Goal: Task Accomplishment & Management: Manage account settings

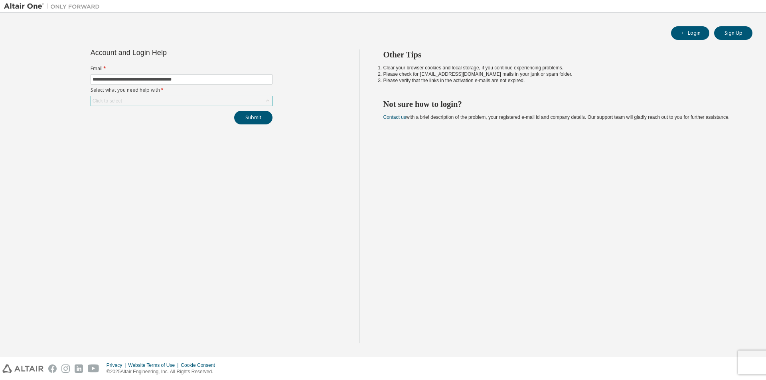
type input "**********"
click at [157, 100] on div "Click to select" at bounding box center [181, 101] width 181 height 10
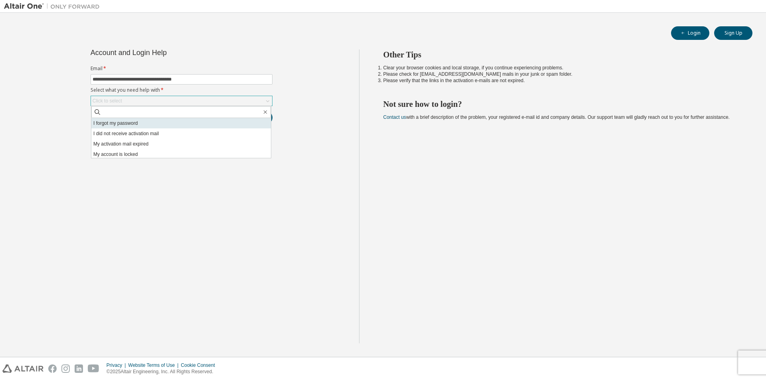
click at [150, 123] on li "I forgot my password" at bounding box center [181, 123] width 180 height 10
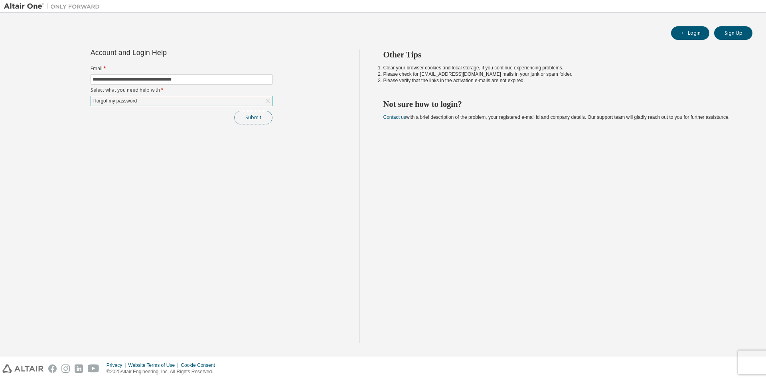
click at [257, 117] on button "Submit" at bounding box center [253, 118] width 38 height 14
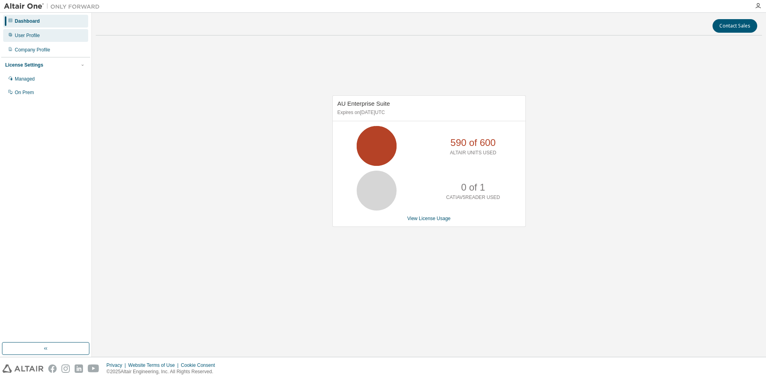
click at [28, 35] on div "User Profile" at bounding box center [27, 35] width 25 height 6
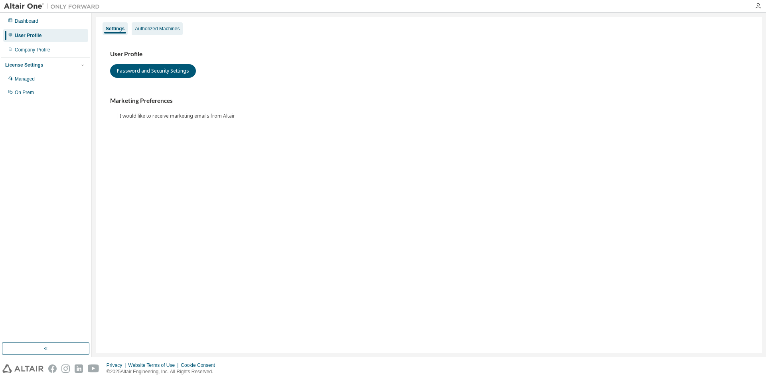
click at [167, 28] on div "Authorized Machines" at bounding box center [157, 29] width 45 height 6
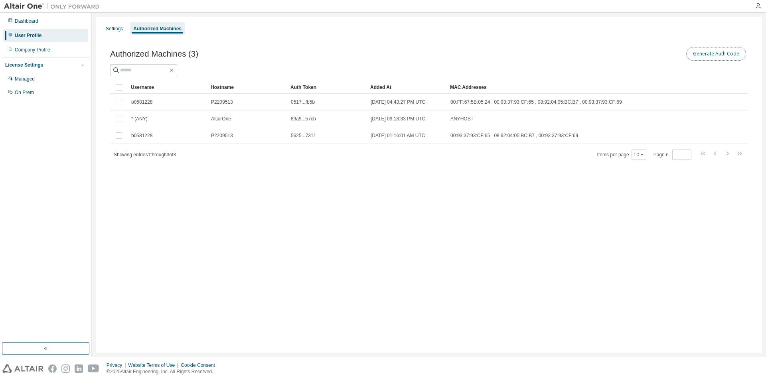
click at [715, 55] on button "Generate Auth Code" at bounding box center [717, 54] width 60 height 14
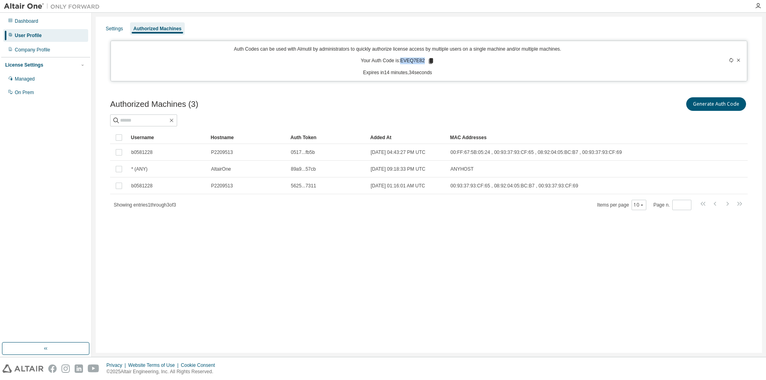
drag, startPoint x: 403, startPoint y: 61, endPoint x: 423, endPoint y: 60, distance: 20.0
click at [423, 60] on p "Your Auth Code is: EVEQ7E82" at bounding box center [397, 60] width 73 height 7
copy p "EVEQ7E82"
